Goal: Task Accomplishment & Management: Use online tool/utility

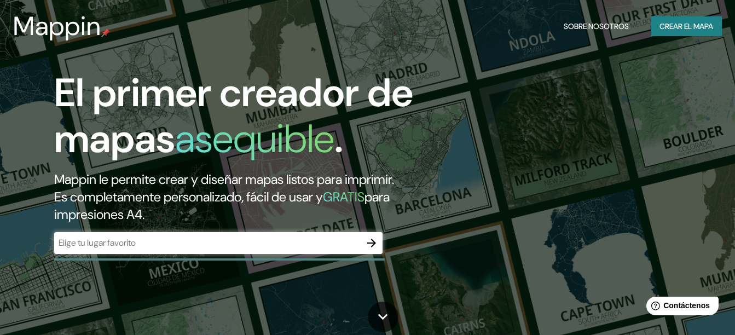
click at [319, 235] on div "​" at bounding box center [218, 243] width 328 height 22
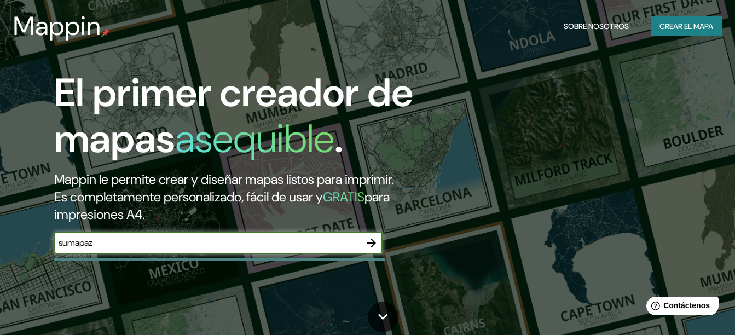
type input "sumapaz"
click at [697, 30] on font "Crear el mapa" at bounding box center [687, 27] width 54 height 14
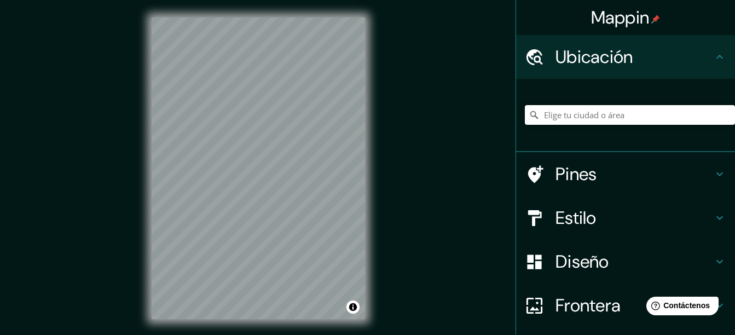
click at [601, 120] on input "Elige tu ciudad o área" at bounding box center [630, 115] width 210 height 20
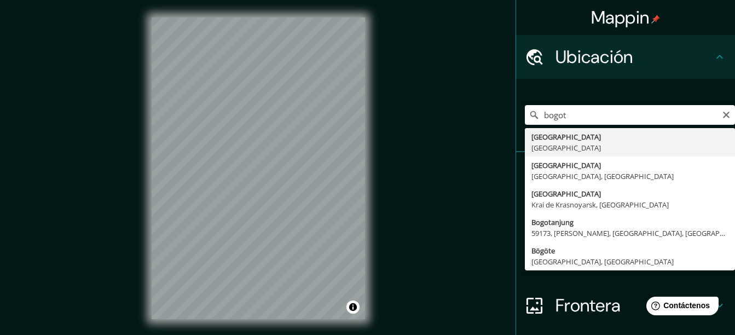
type input "[GEOGRAPHIC_DATA], [GEOGRAPHIC_DATA]"
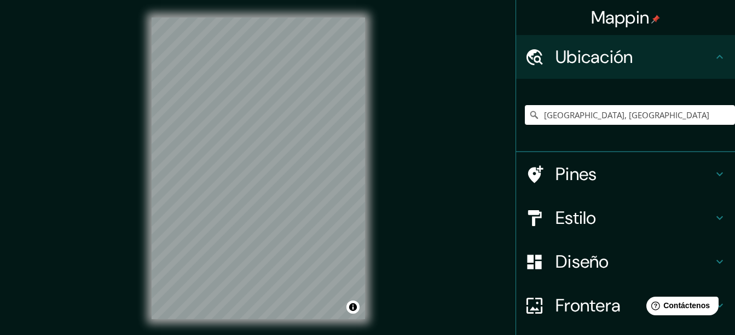
click at [675, 222] on h4 "Estilo" at bounding box center [635, 218] width 158 height 22
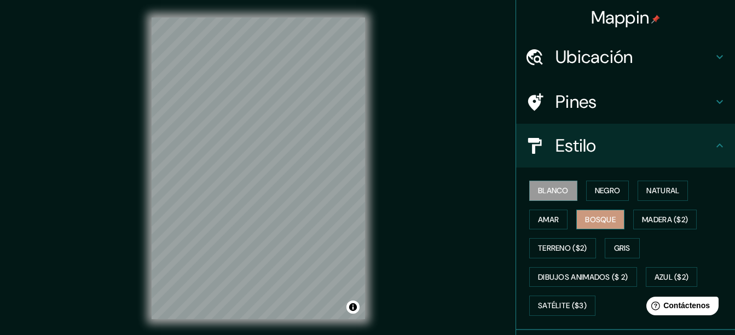
click at [607, 223] on font "Bosque" at bounding box center [600, 220] width 31 height 14
